Goal: Task Accomplishment & Management: Use online tool/utility

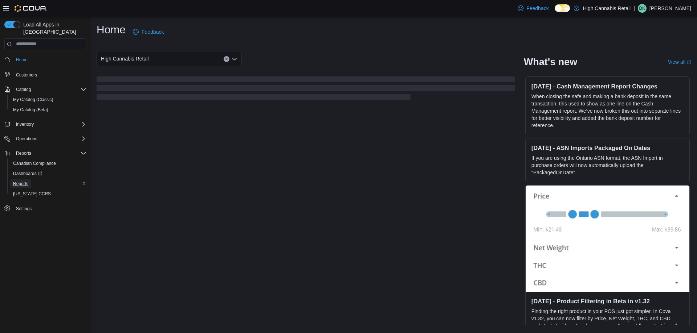
click at [22, 181] on span "Reports" at bounding box center [20, 184] width 15 height 6
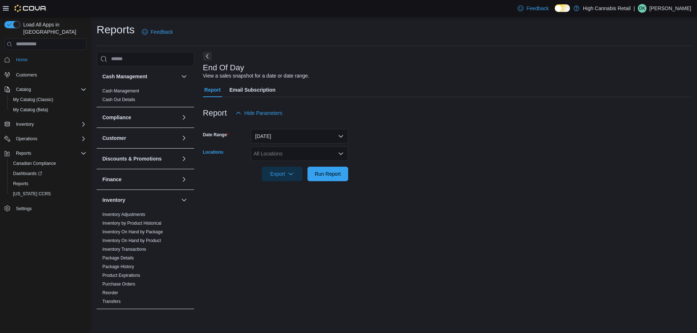
click at [282, 157] on div "All Locations" at bounding box center [299, 154] width 97 height 15
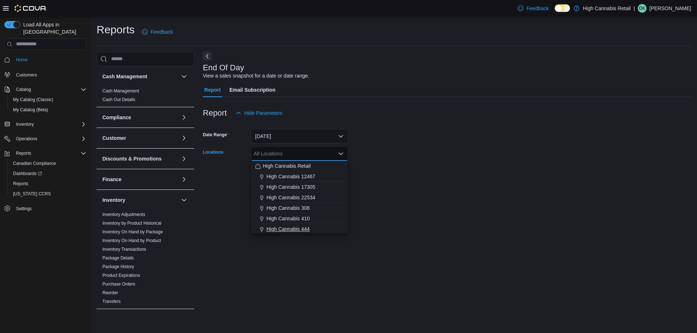
click at [307, 226] on span "High Cannabis 444" at bounding box center [287, 229] width 43 height 7
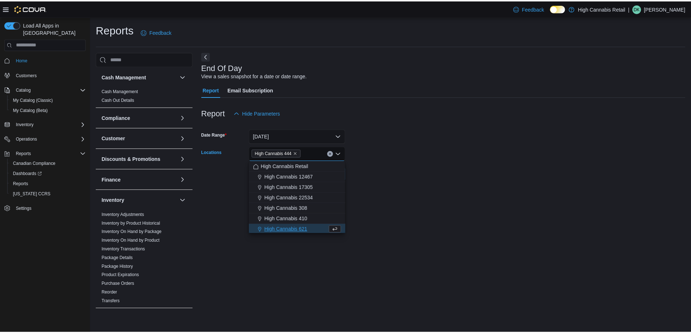
scroll to position [1, 0]
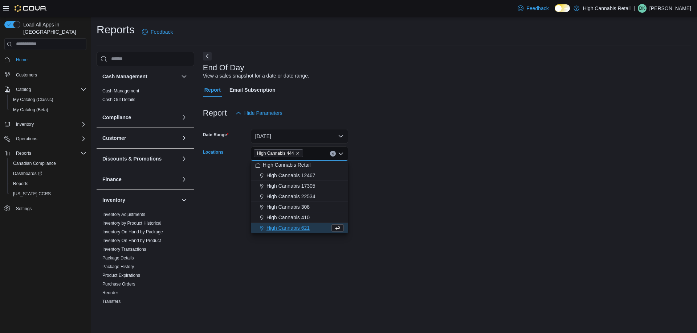
click at [388, 211] on div "End Of Day View a sales snapshot for a date or date range. Report Email Subscri…" at bounding box center [447, 184] width 488 height 264
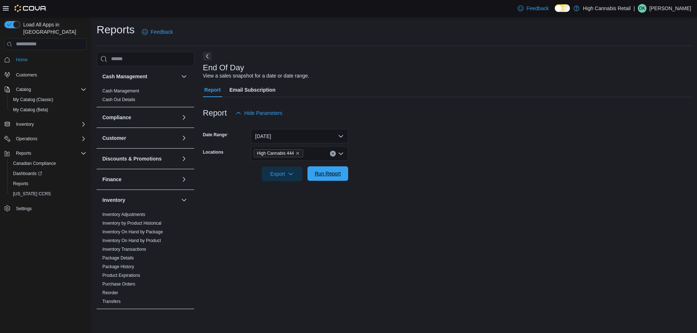
click at [336, 174] on span "Run Report" at bounding box center [328, 173] width 26 height 7
